Goal: Entertainment & Leisure: Consume media (video, audio)

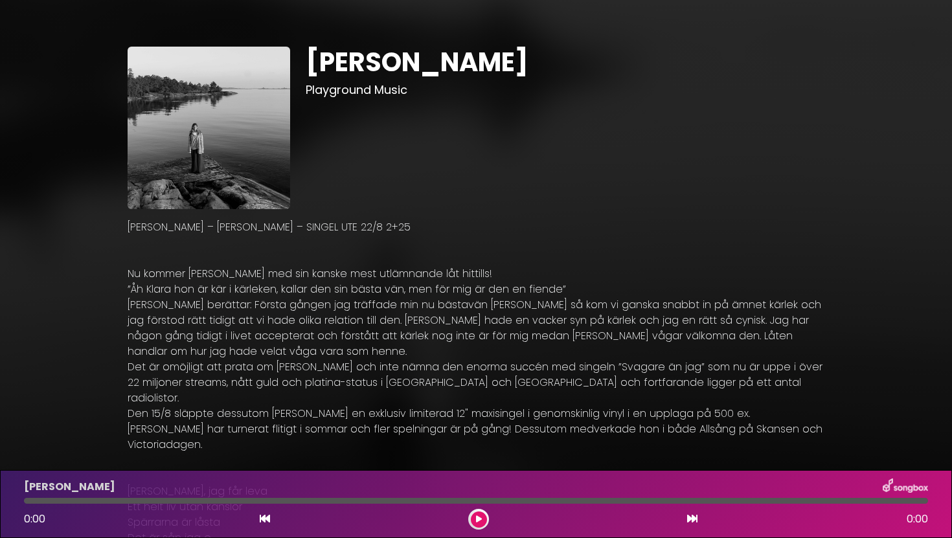
click at [470, 523] on div at bounding box center [478, 519] width 21 height 21
click at [480, 518] on icon at bounding box center [479, 520] width 6 height 8
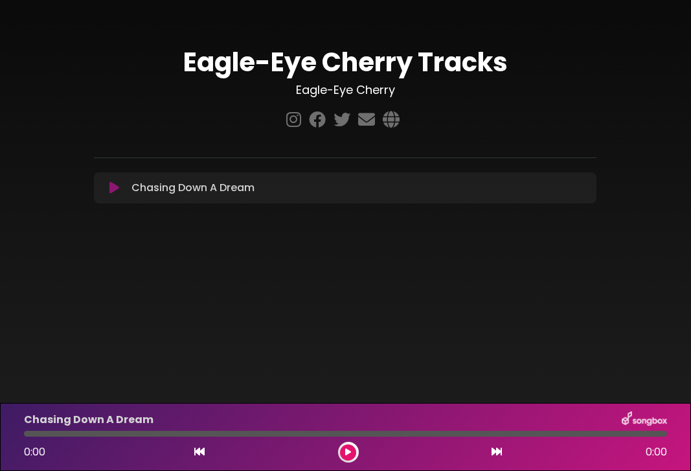
click at [352, 446] on button at bounding box center [348, 452] width 16 height 16
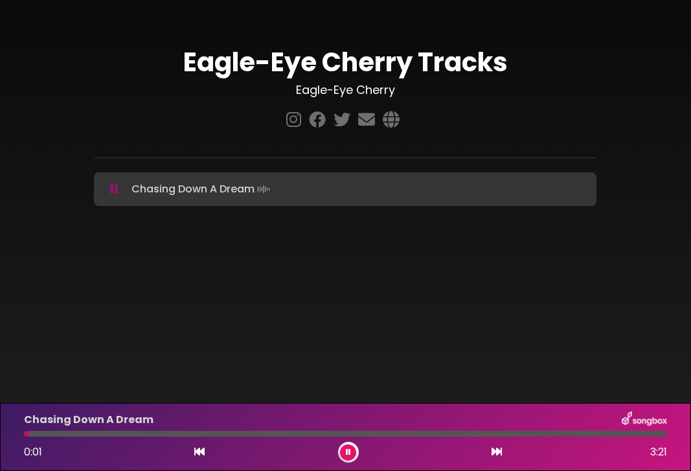
click at [352, 446] on button at bounding box center [348, 452] width 16 height 16
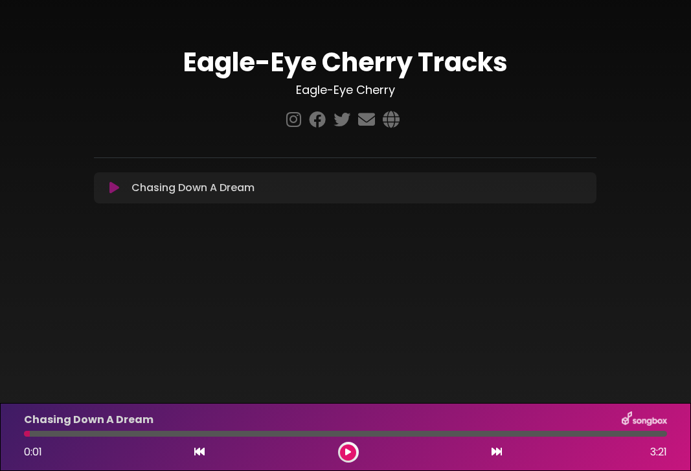
click at [349, 452] on icon at bounding box center [348, 452] width 6 height 8
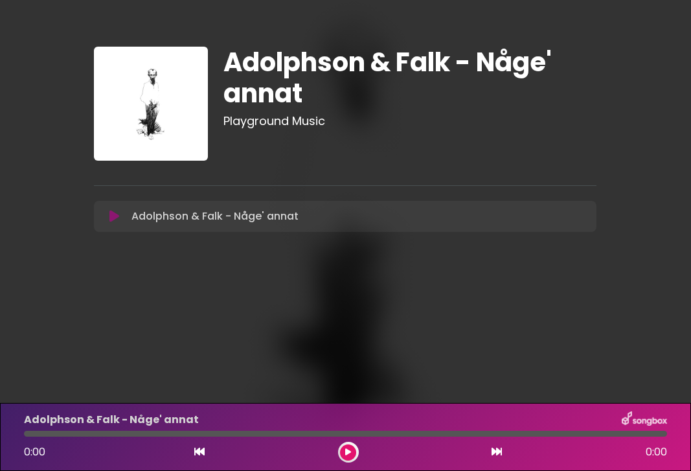
click at [352, 447] on button at bounding box center [348, 452] width 16 height 16
